Goal: Task Accomplishment & Management: Manage account settings

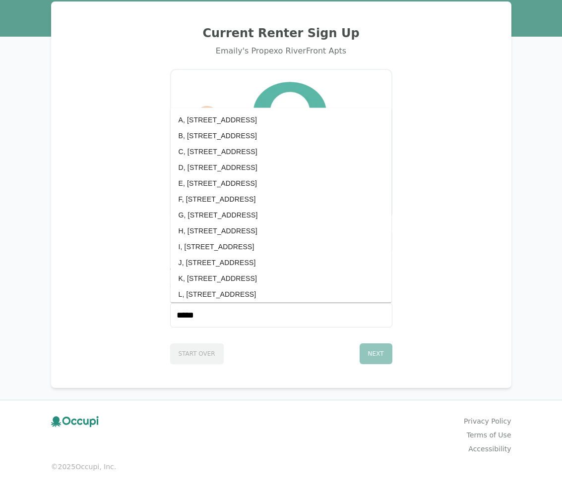
click at [404, 66] on div "Current Renter Sign Up Emaily's Propexo RiverFront Apts Let's find you in our s…" at bounding box center [281, 194] width 436 height 362
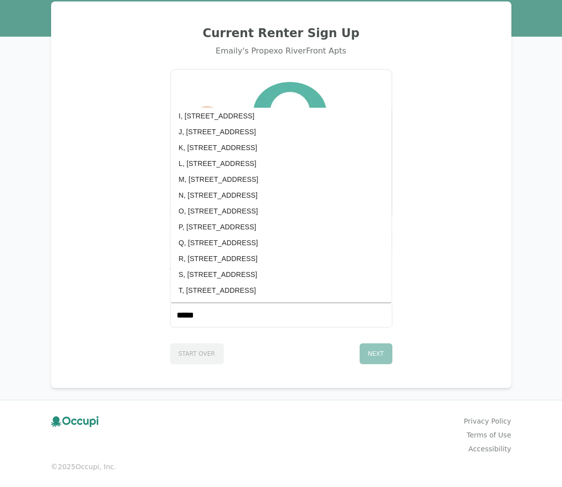
click at [145, 47] on div "Emaily's Propexo RiverFront Apts" at bounding box center [281, 51] width 436 height 12
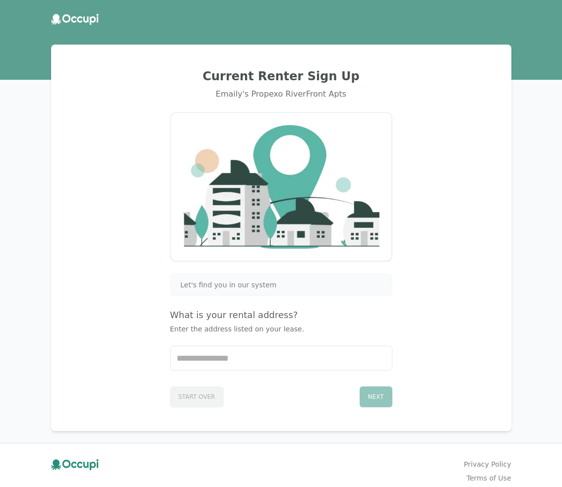
click at [335, 243] on img at bounding box center [281, 186] width 196 height 123
click at [83, 17] on icon at bounding box center [75, 19] width 48 height 11
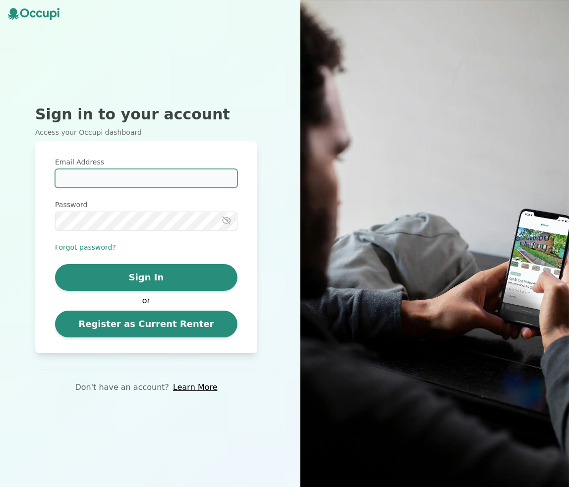
click at [118, 175] on input "Email Address" at bounding box center [146, 178] width 182 height 19
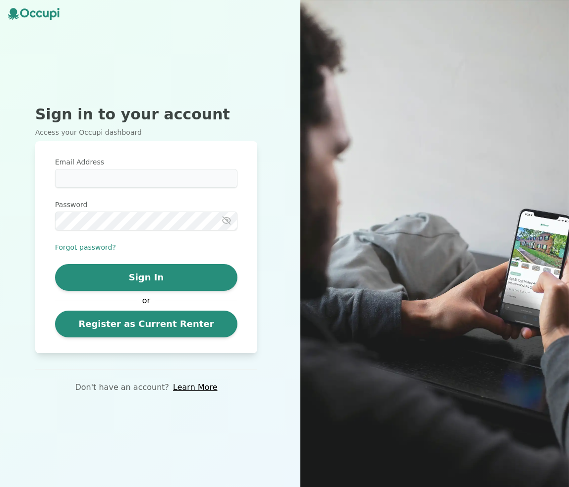
click at [333, 47] on img at bounding box center [434, 243] width 269 height 487
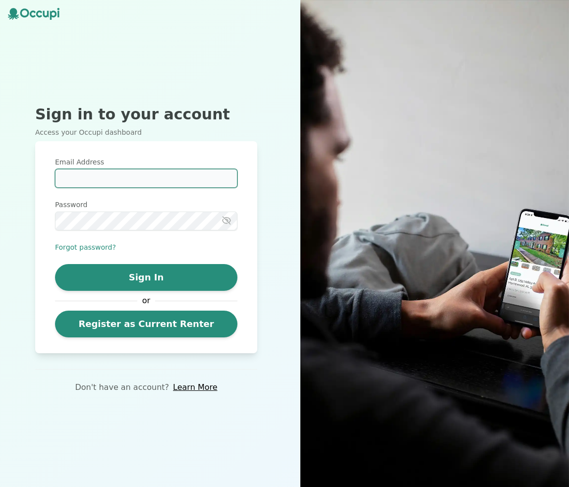
click at [180, 173] on input "Email Address" at bounding box center [146, 178] width 182 height 19
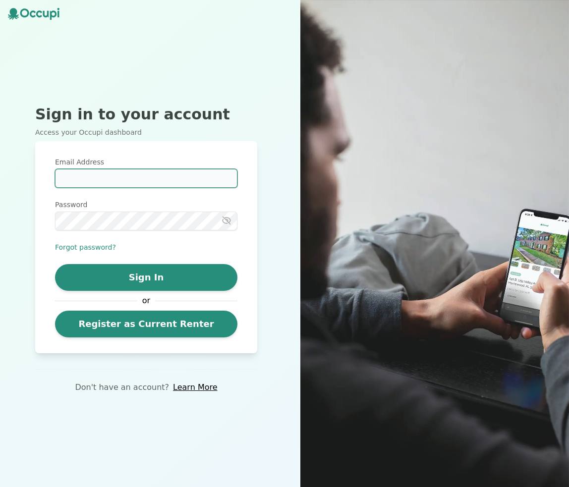
type input "**********"
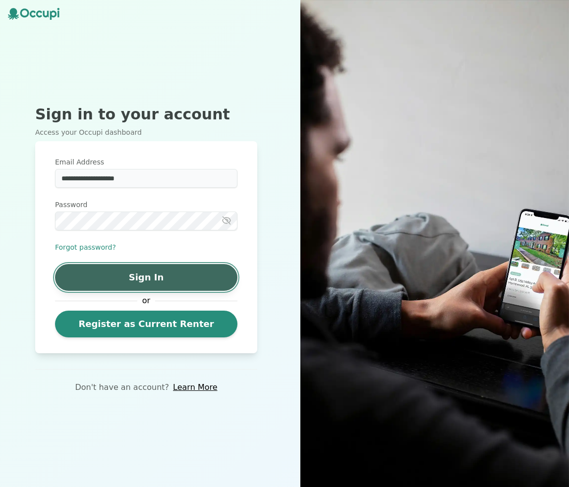
click at [115, 272] on button "Sign In" at bounding box center [146, 277] width 182 height 27
